Goal: Information Seeking & Learning: Learn about a topic

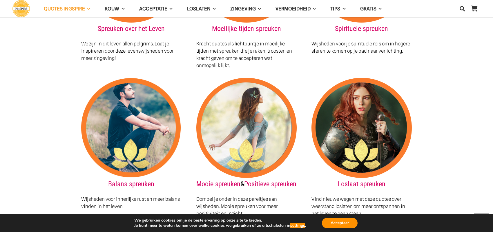
scroll to position [748, 0]
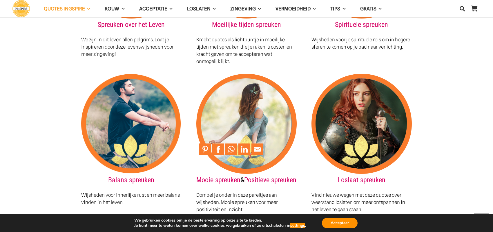
click at [242, 110] on img at bounding box center [246, 124] width 100 height 100
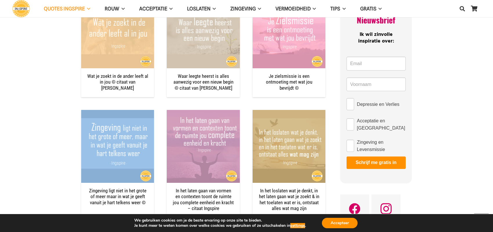
scroll to position [290, 0]
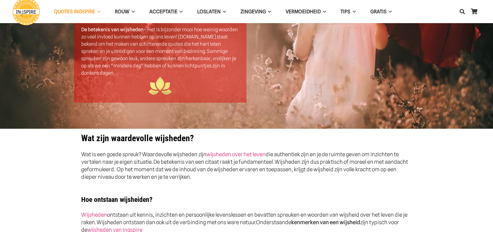
scroll to position [87, 0]
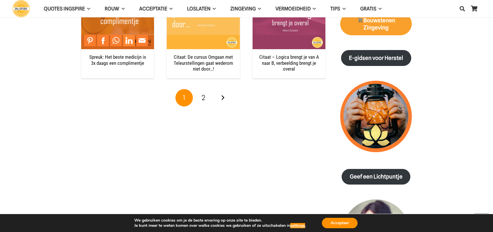
scroll to position [638, 0]
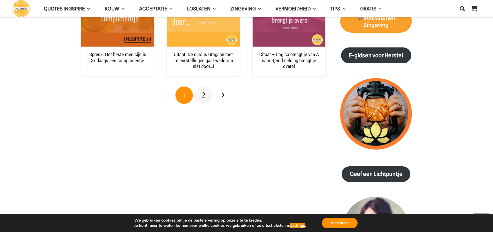
click at [205, 94] on link "2" at bounding box center [203, 95] width 17 height 17
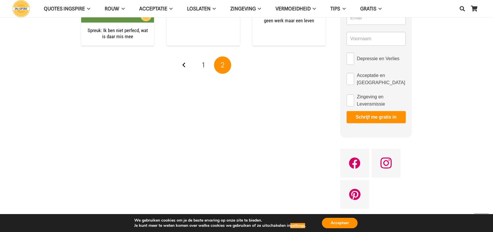
scroll to position [319, 0]
